Goal: Transaction & Acquisition: Purchase product/service

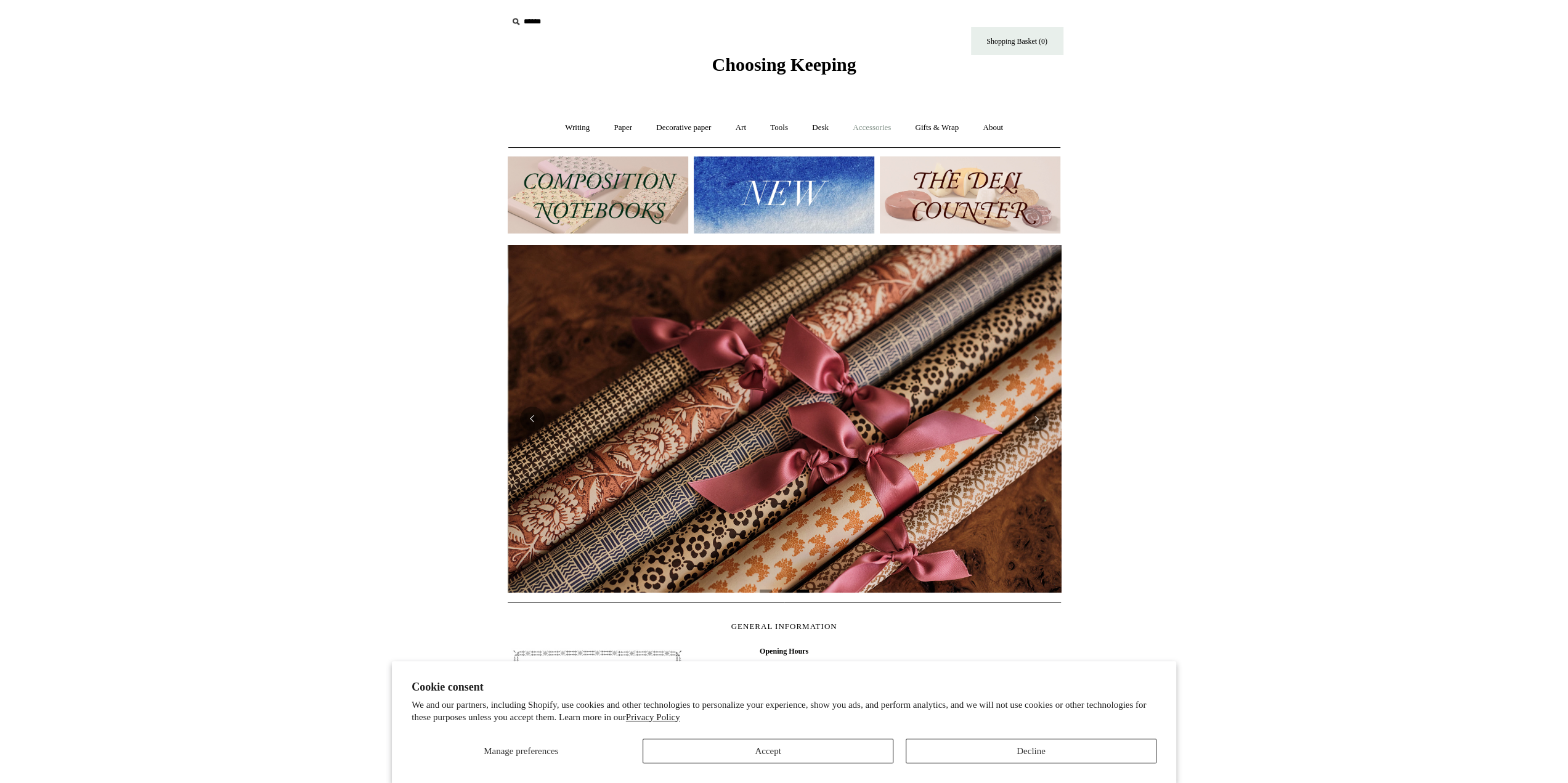
scroll to position [0, 1107]
click at [876, 128] on link "Accessories +" at bounding box center [872, 128] width 60 height 33
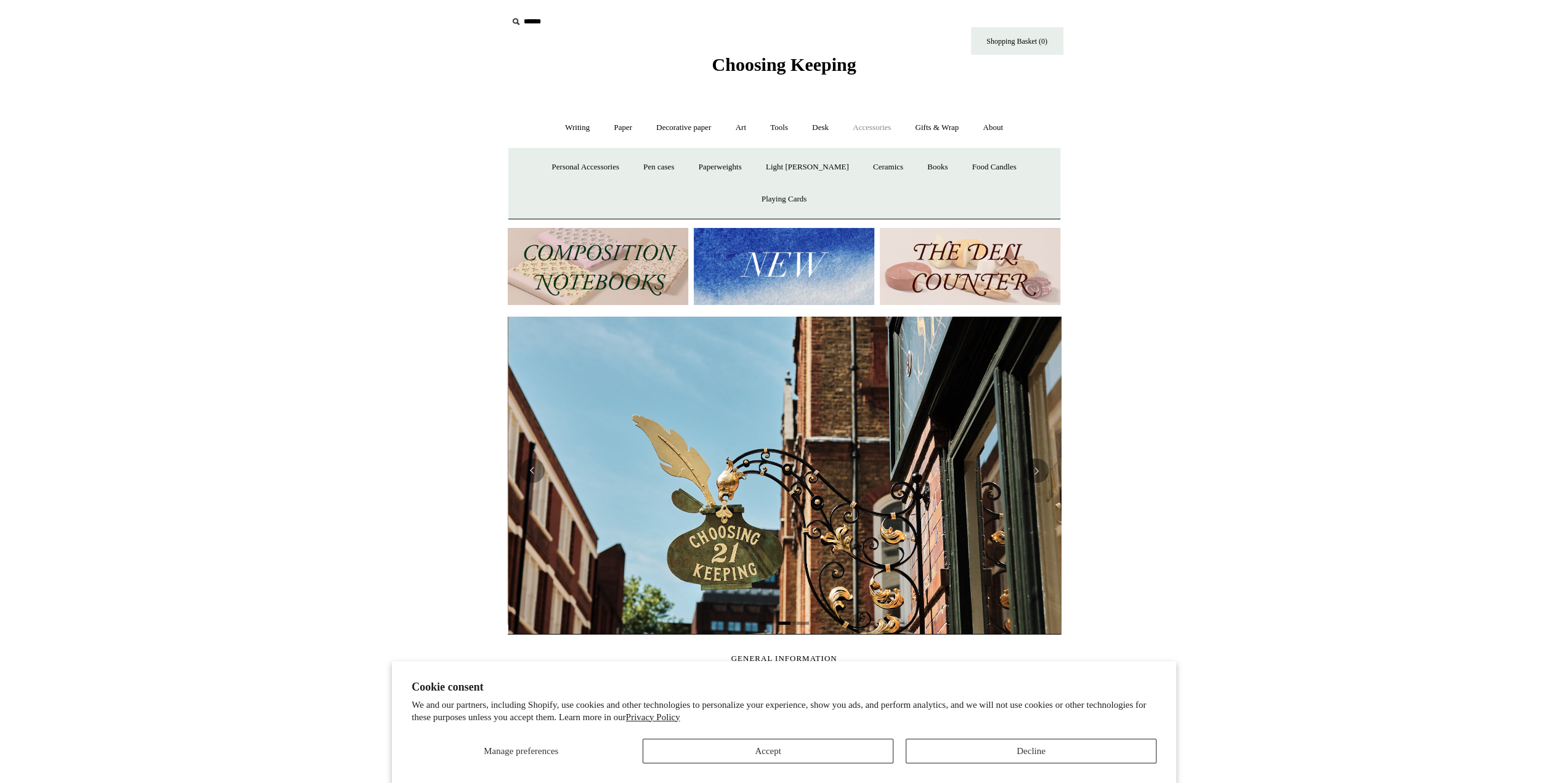
scroll to position [0, 553]
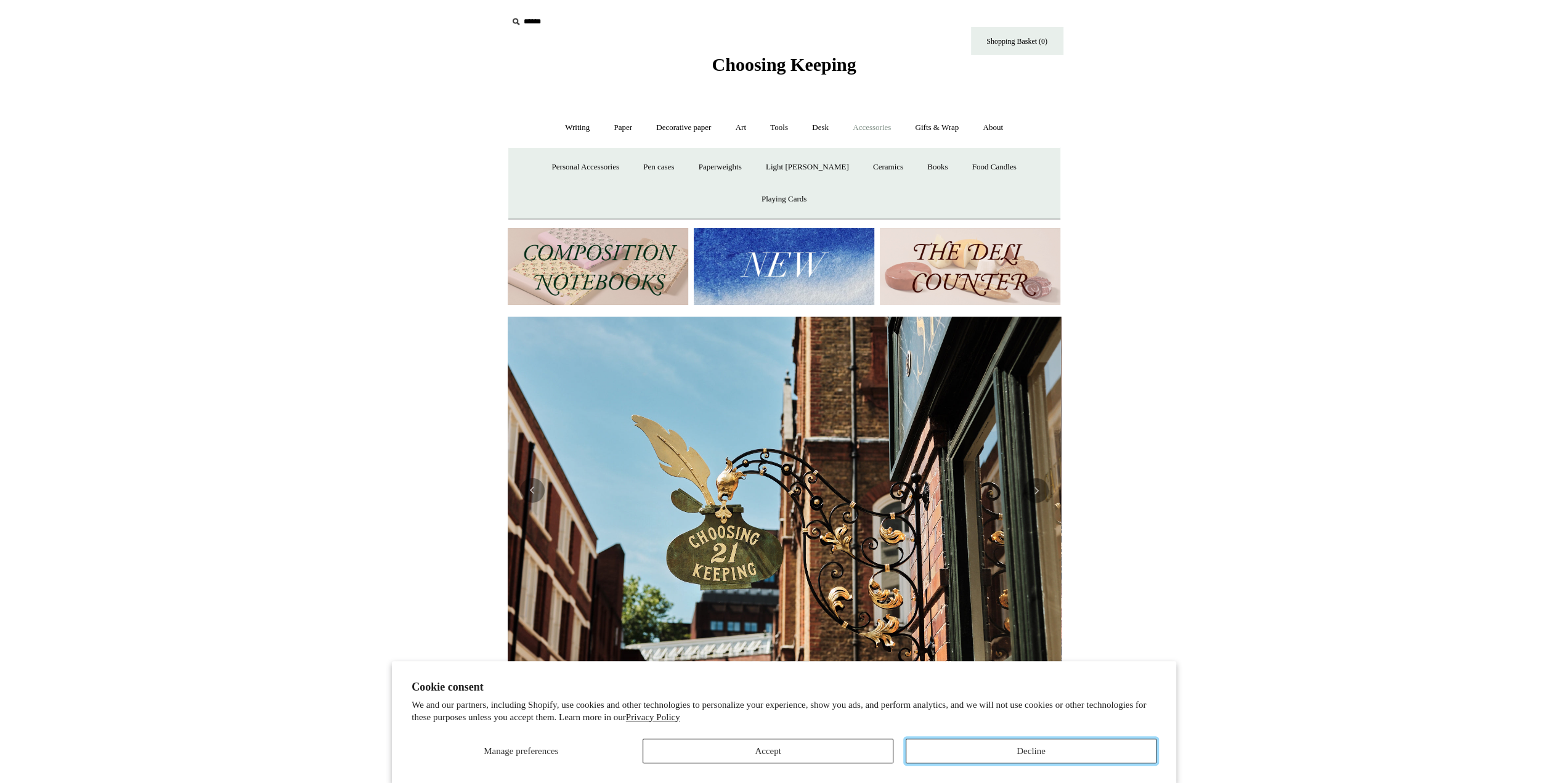
click at [1000, 747] on button "Decline" at bounding box center [1031, 751] width 250 height 25
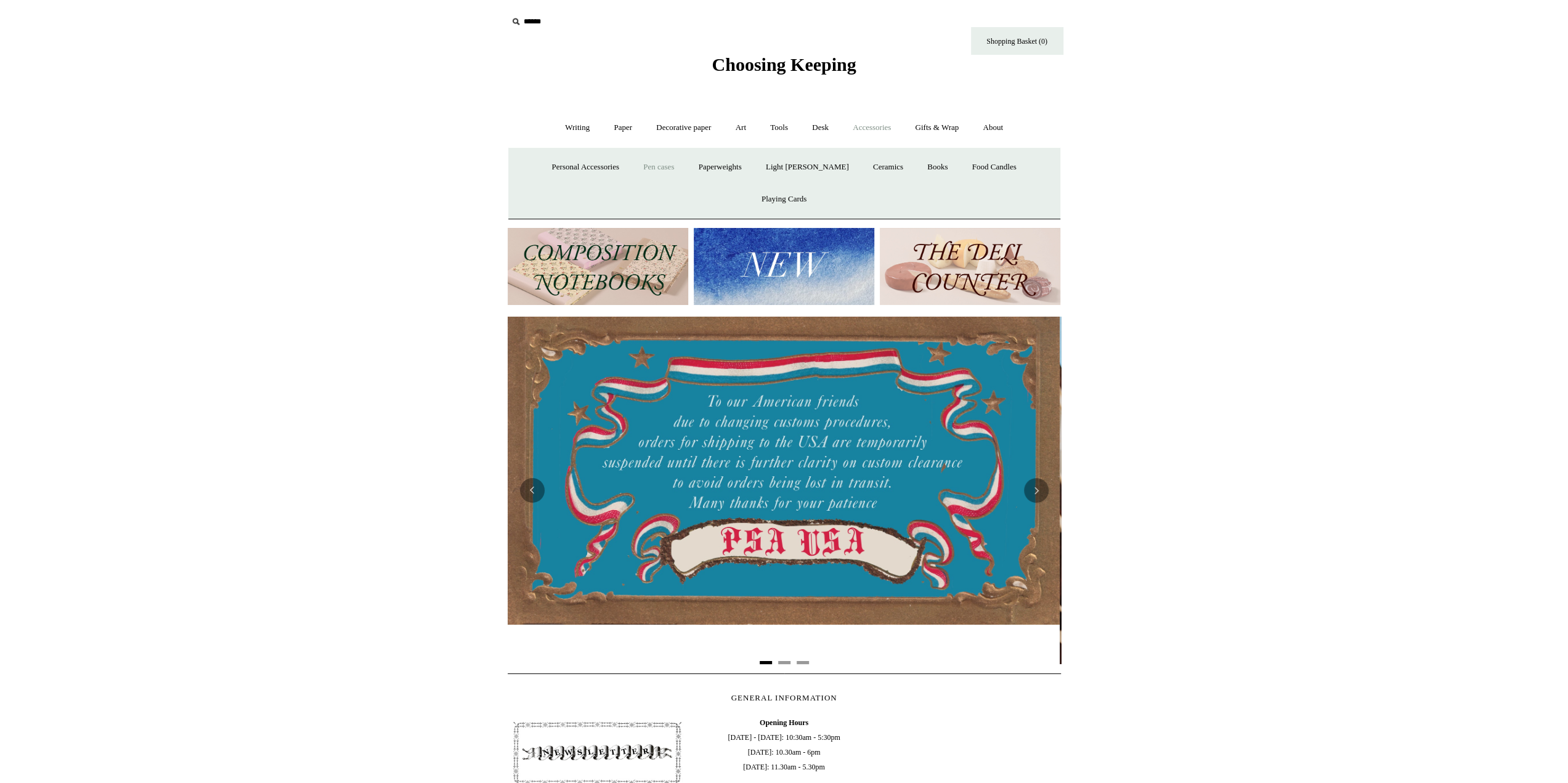
scroll to position [0, 0]
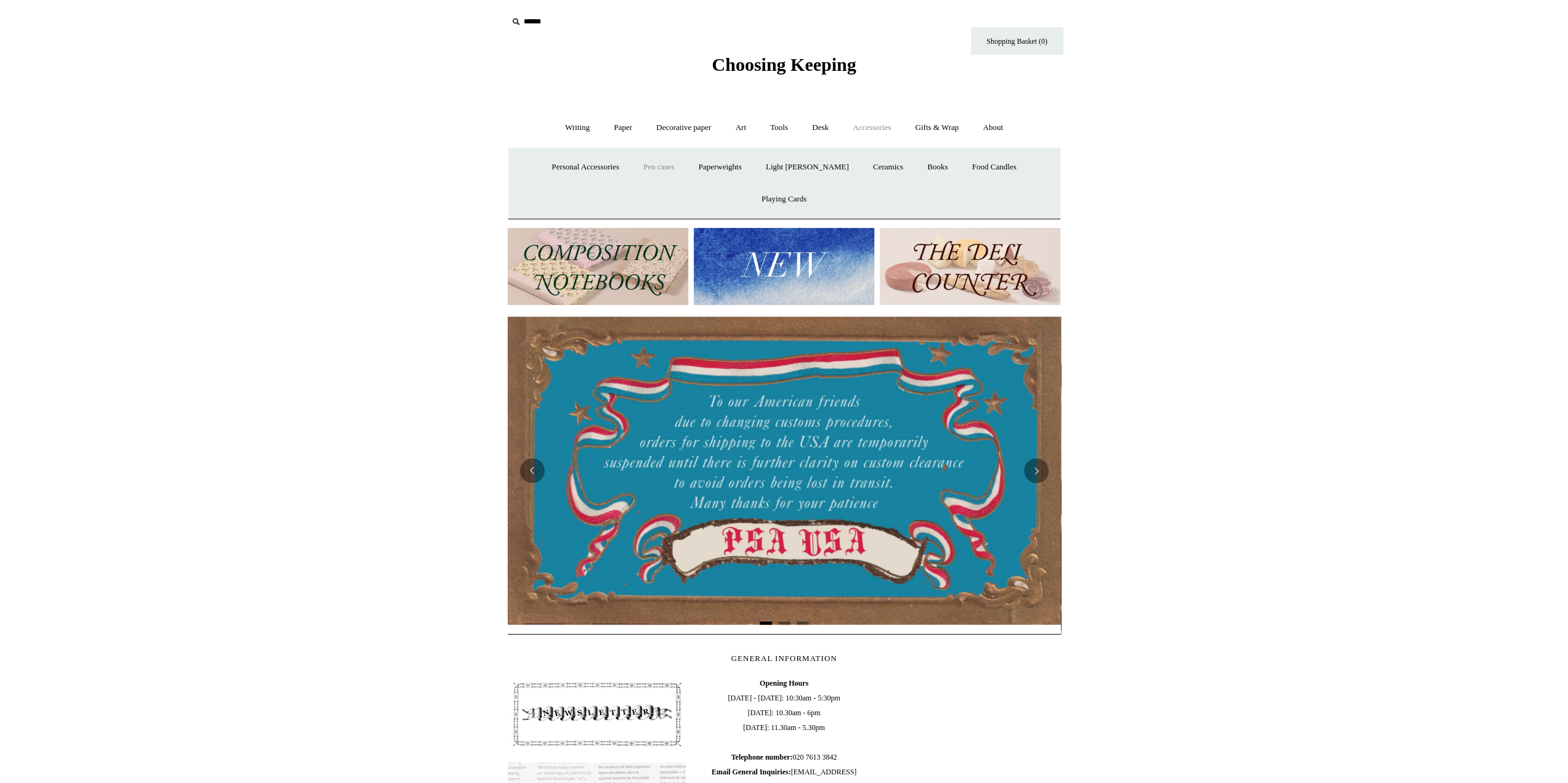
click at [649, 165] on link "Pen cases" at bounding box center [658, 167] width 53 height 33
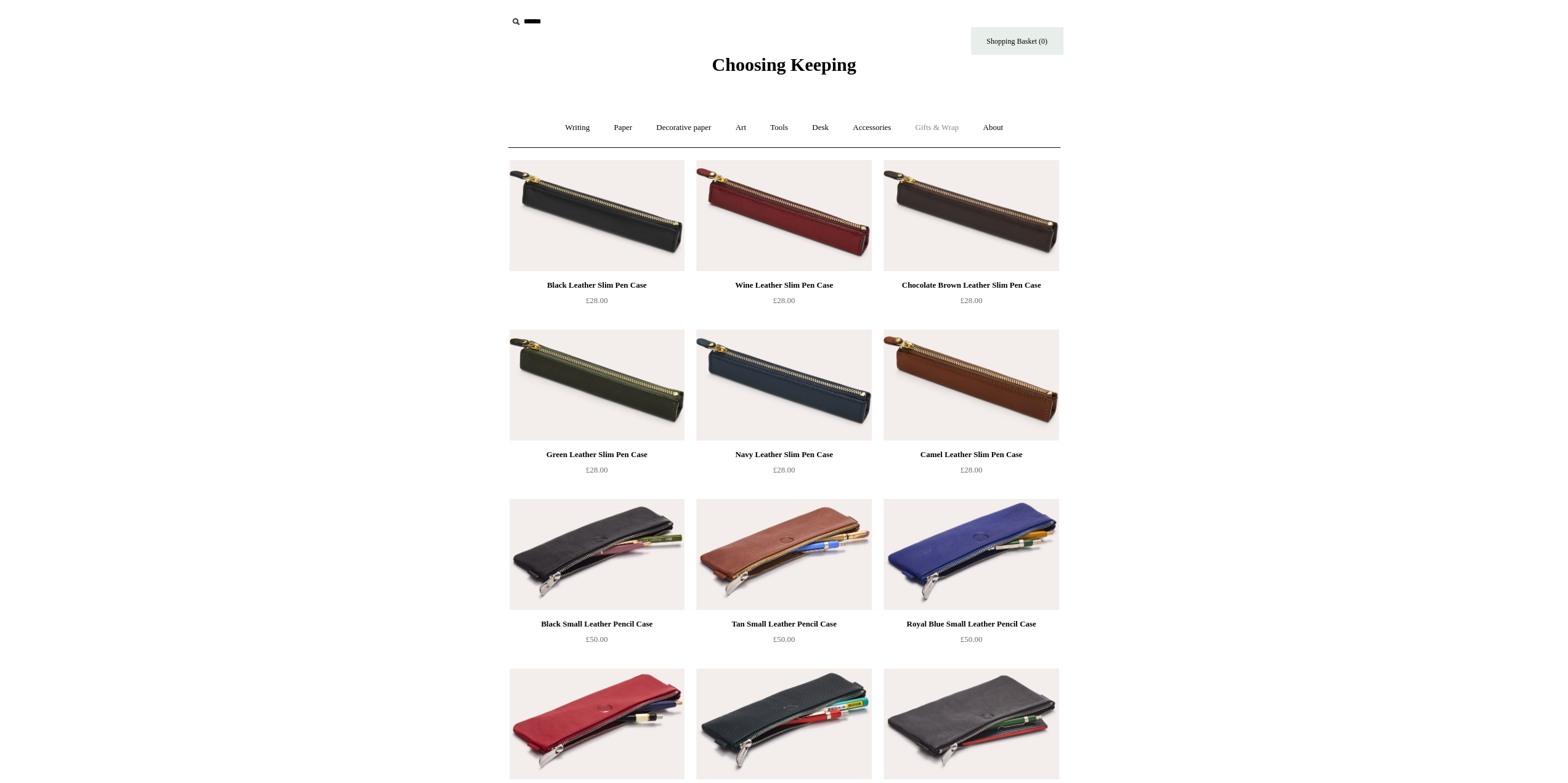
click at [938, 134] on link "Gifts & Wrap +" at bounding box center [937, 128] width 66 height 33
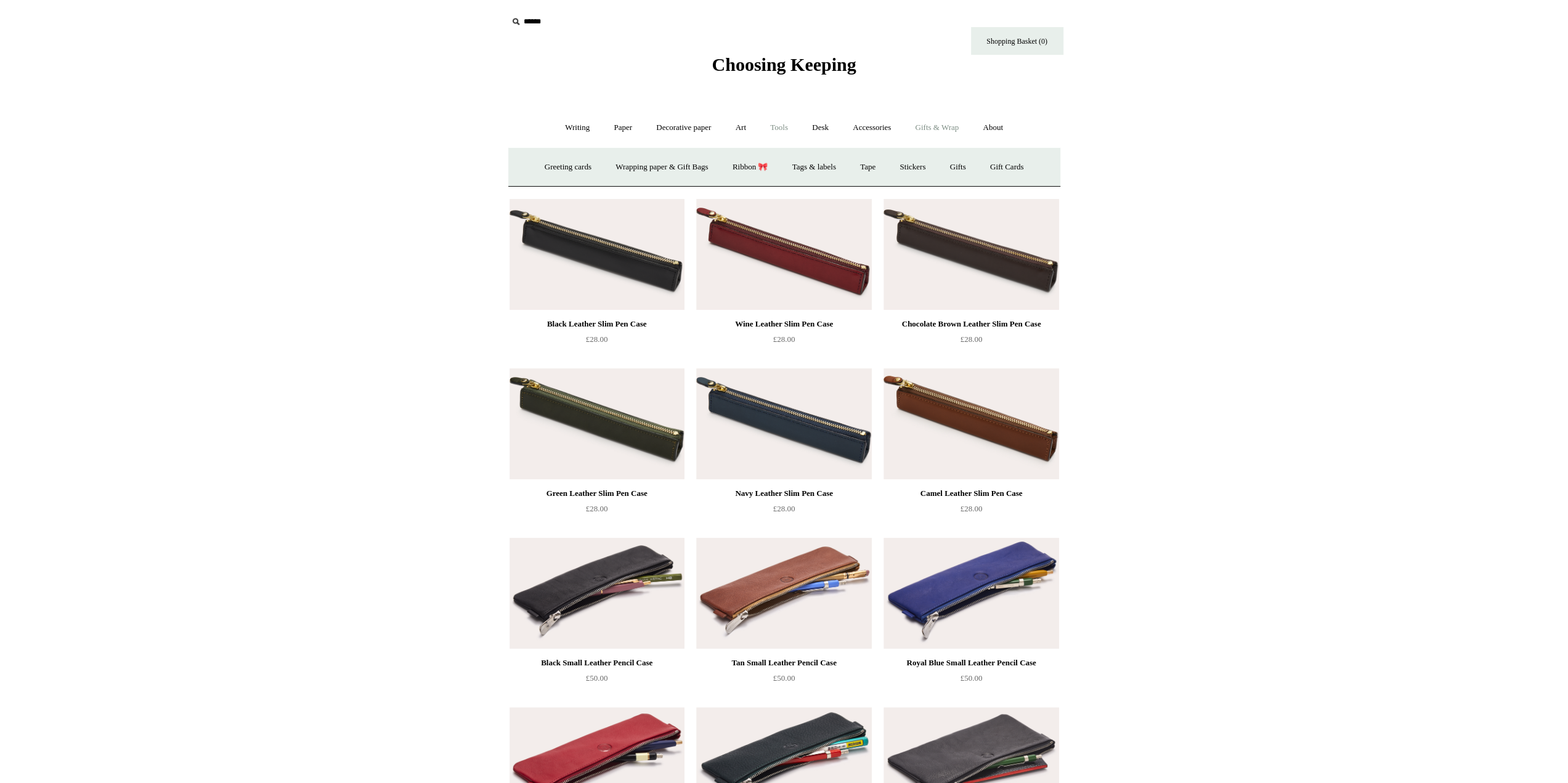
click at [782, 126] on link "Tools +" at bounding box center [779, 128] width 40 height 33
click at [747, 131] on link "Art +" at bounding box center [741, 128] width 33 height 33
click at [939, 126] on link "Gifts & Wrap +" at bounding box center [937, 128] width 66 height 33
click at [634, 168] on link "Wrapping paper & Gift Bags" at bounding box center [662, 167] width 115 height 33
